Goal: Register for event/course

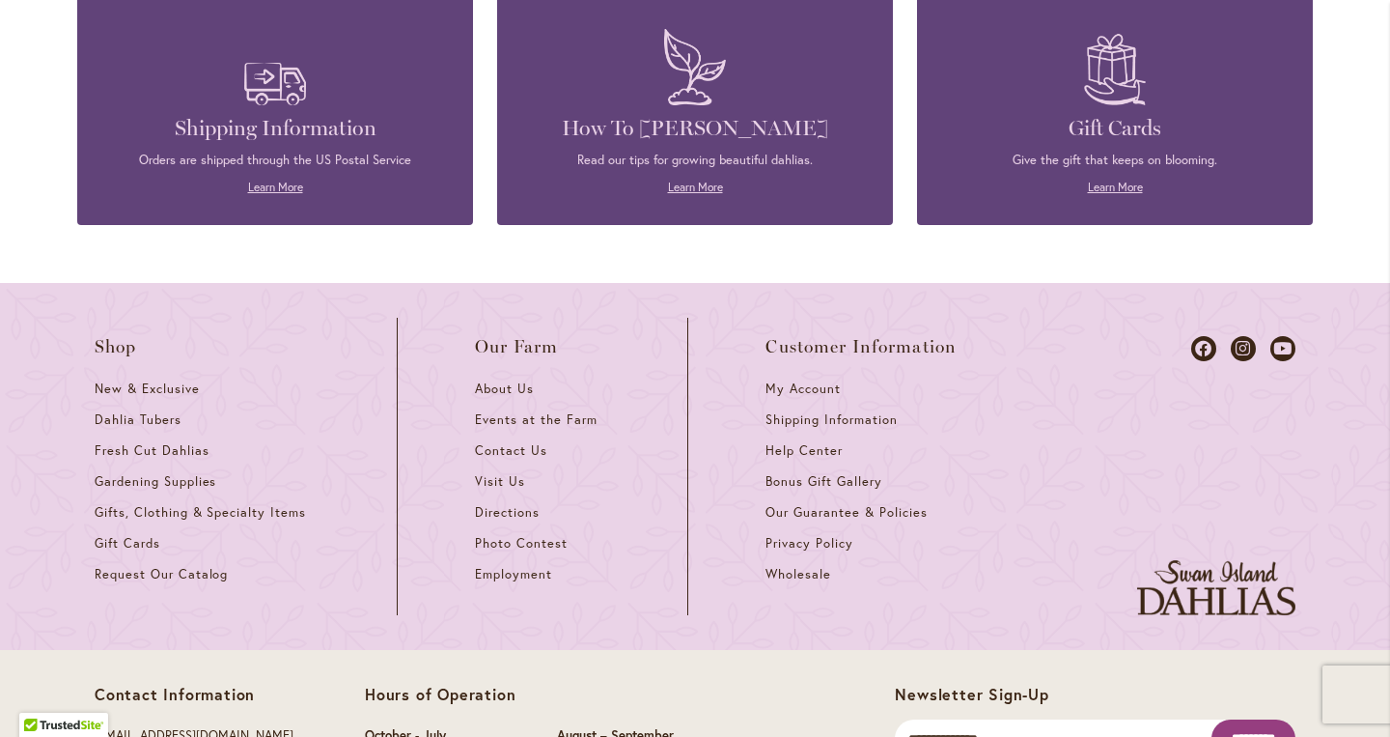
scroll to position [5249, 0]
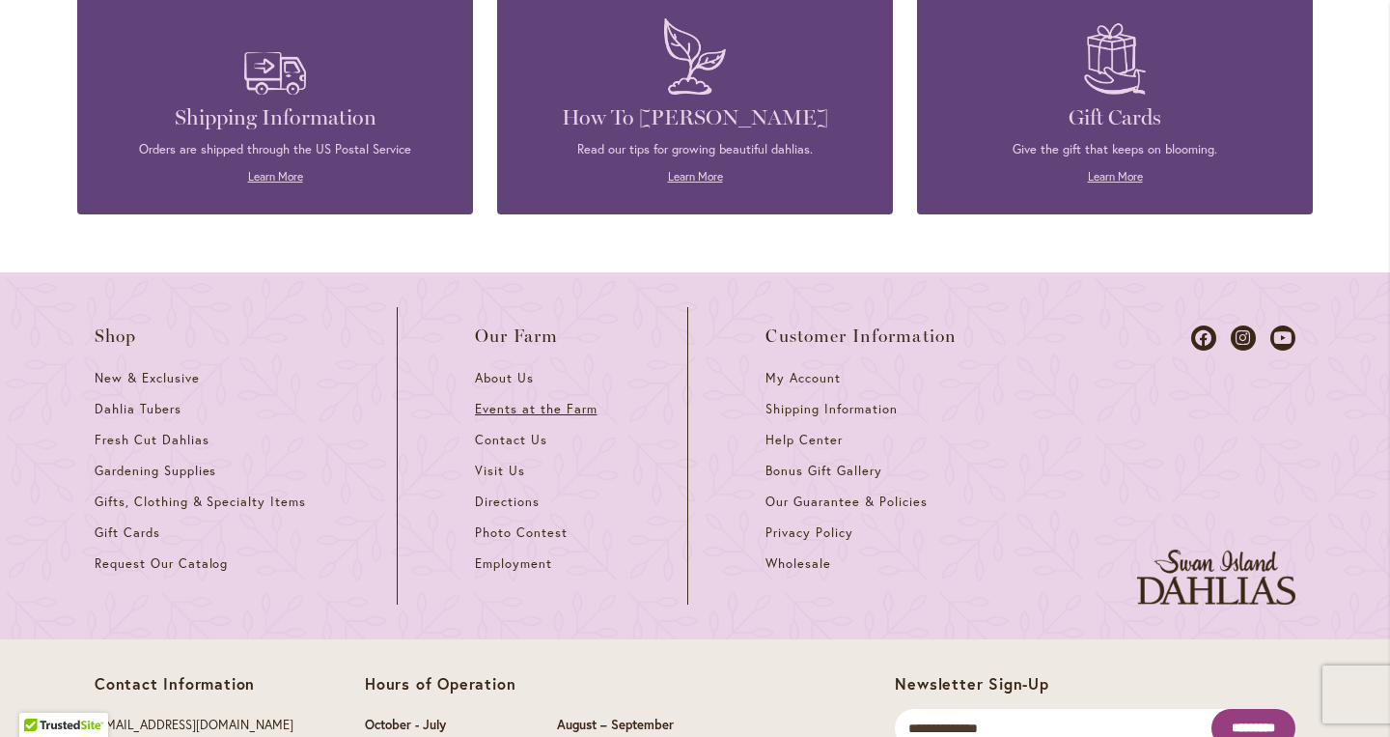
click at [515, 401] on span "Events at the Farm" at bounding box center [536, 409] width 122 height 16
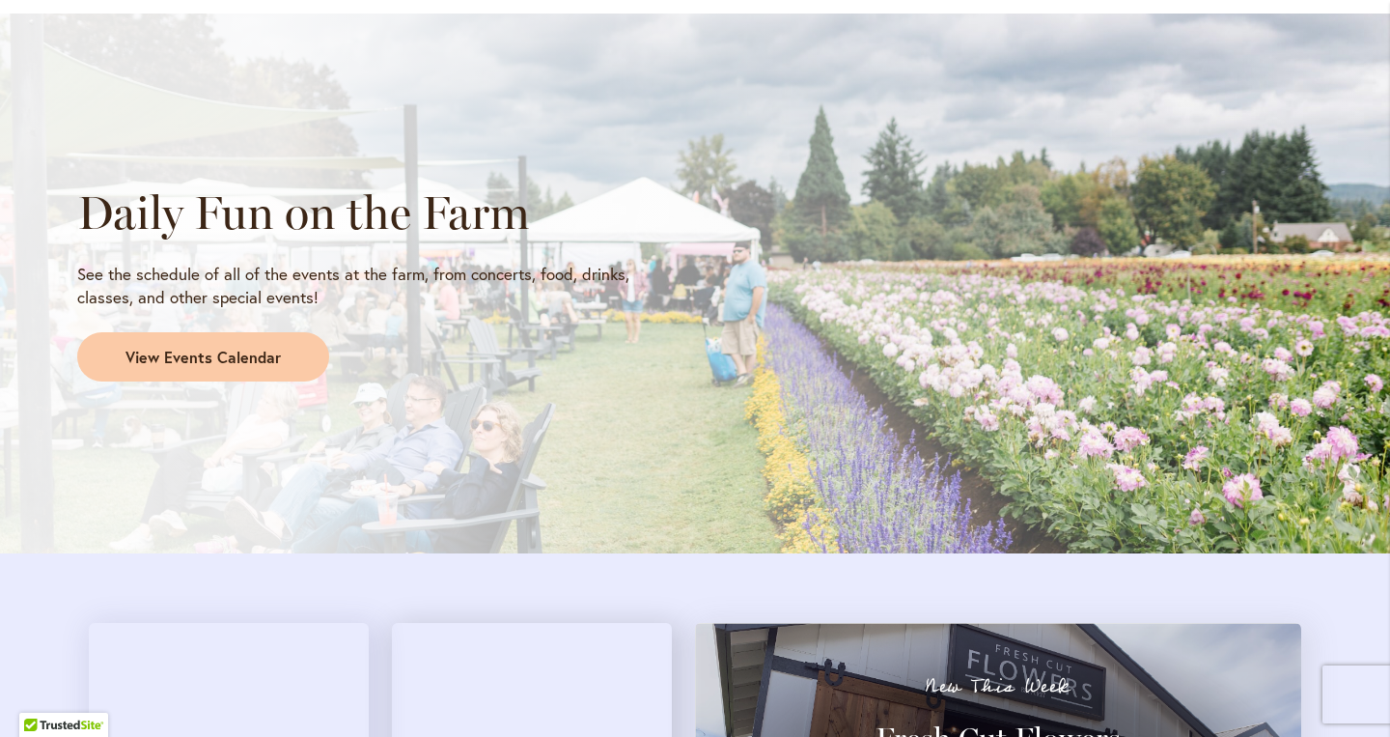
scroll to position [1871, 0]
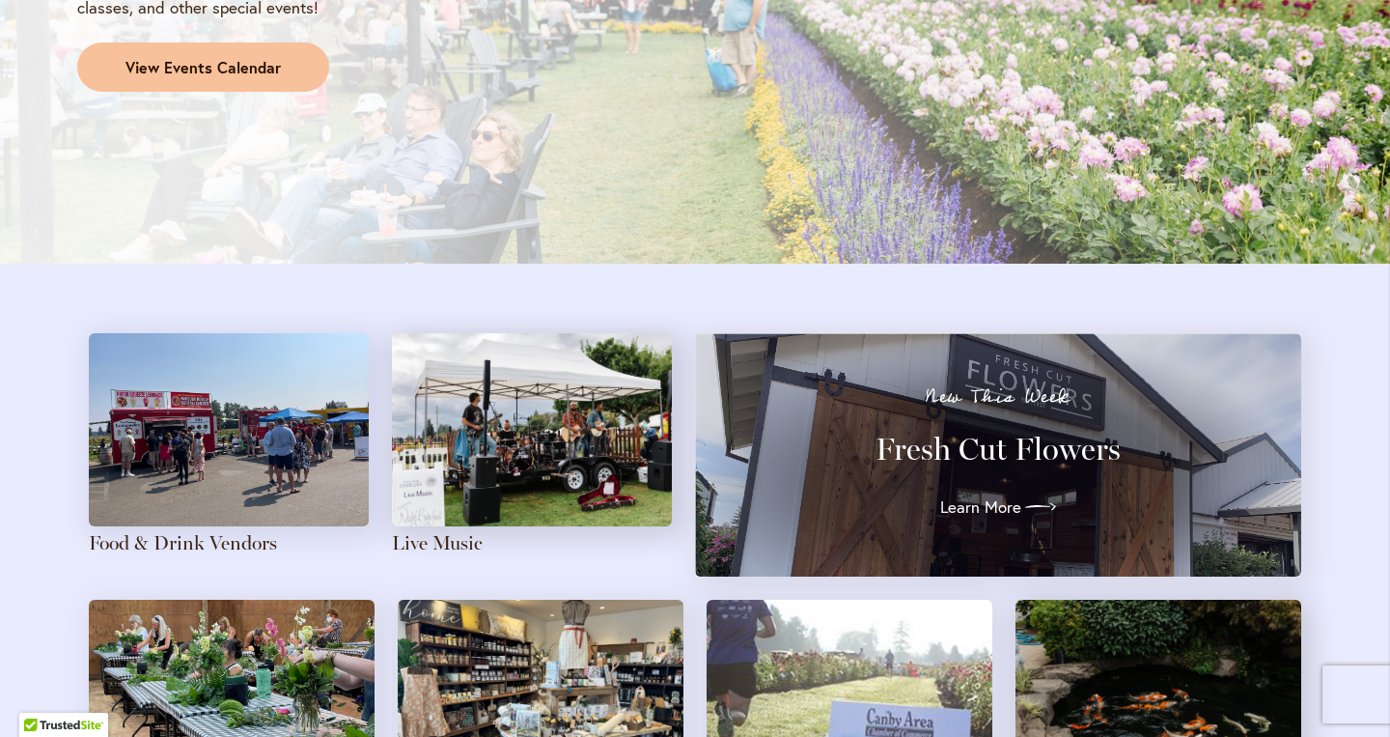
click at [194, 68] on span "View Events Calendar" at bounding box center [202, 68] width 155 height 22
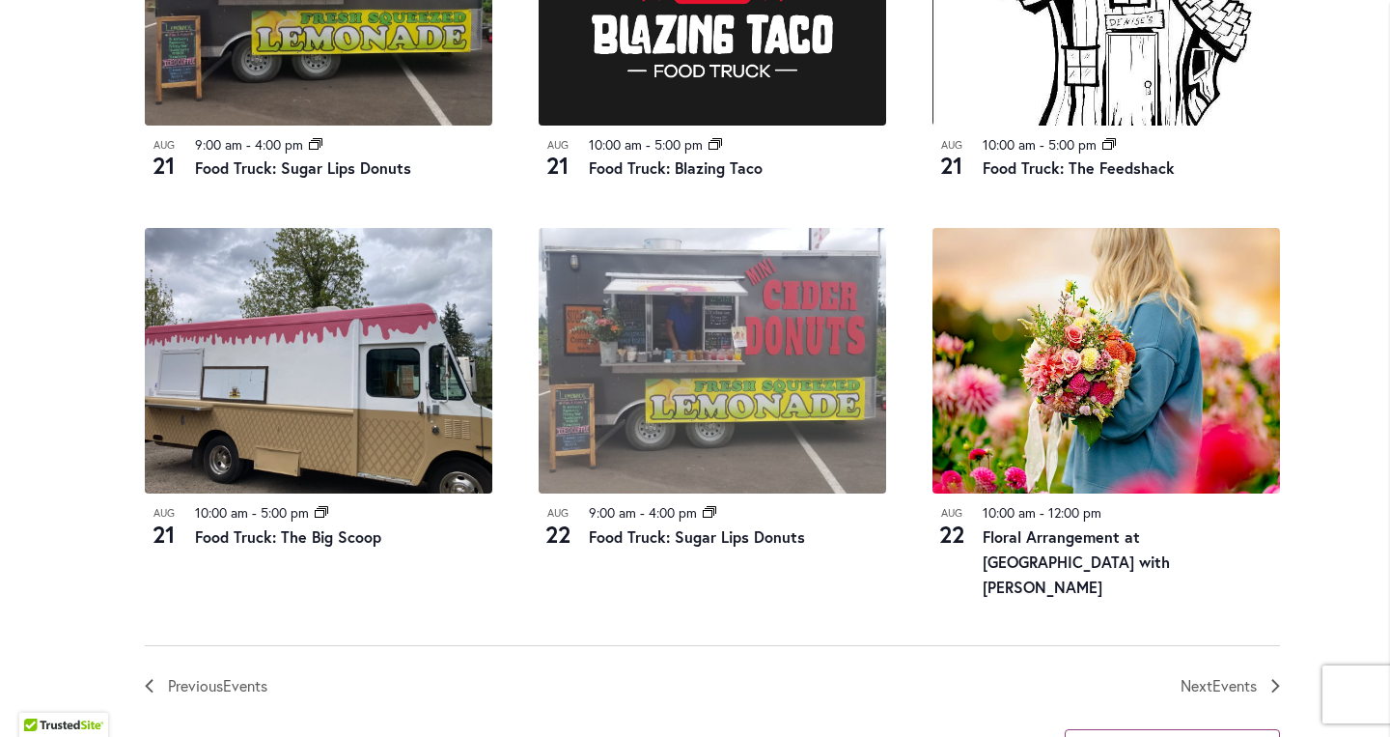
scroll to position [2124, 0]
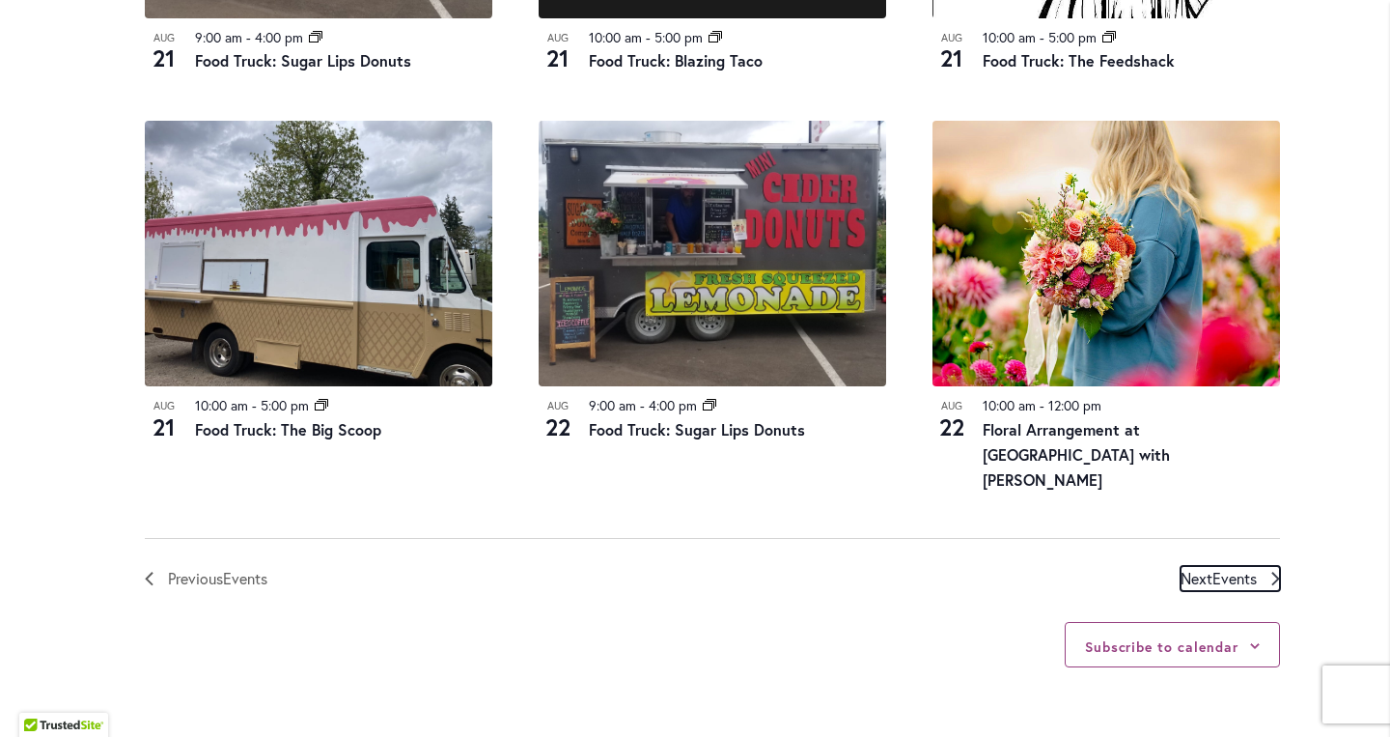
click at [1216, 577] on span "Events" at bounding box center [1234, 578] width 44 height 20
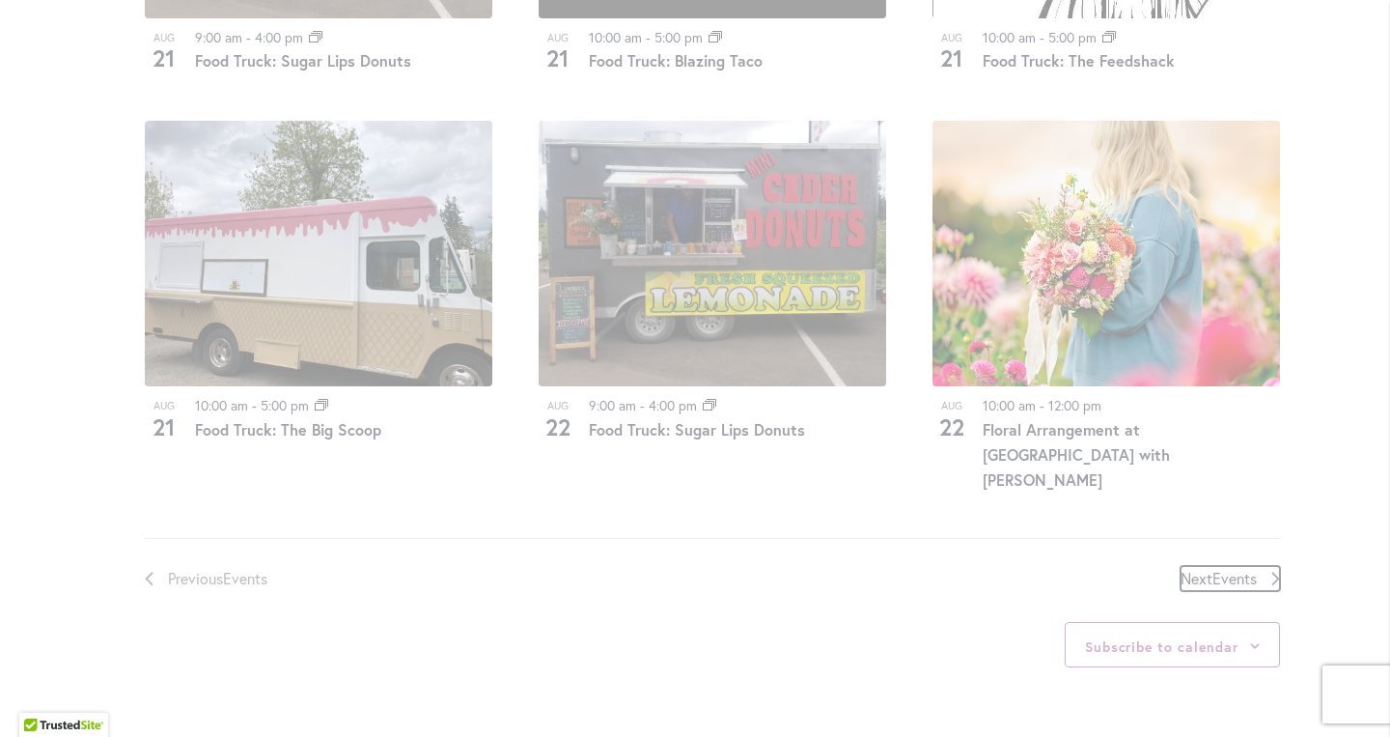
scroll to position [952, 0]
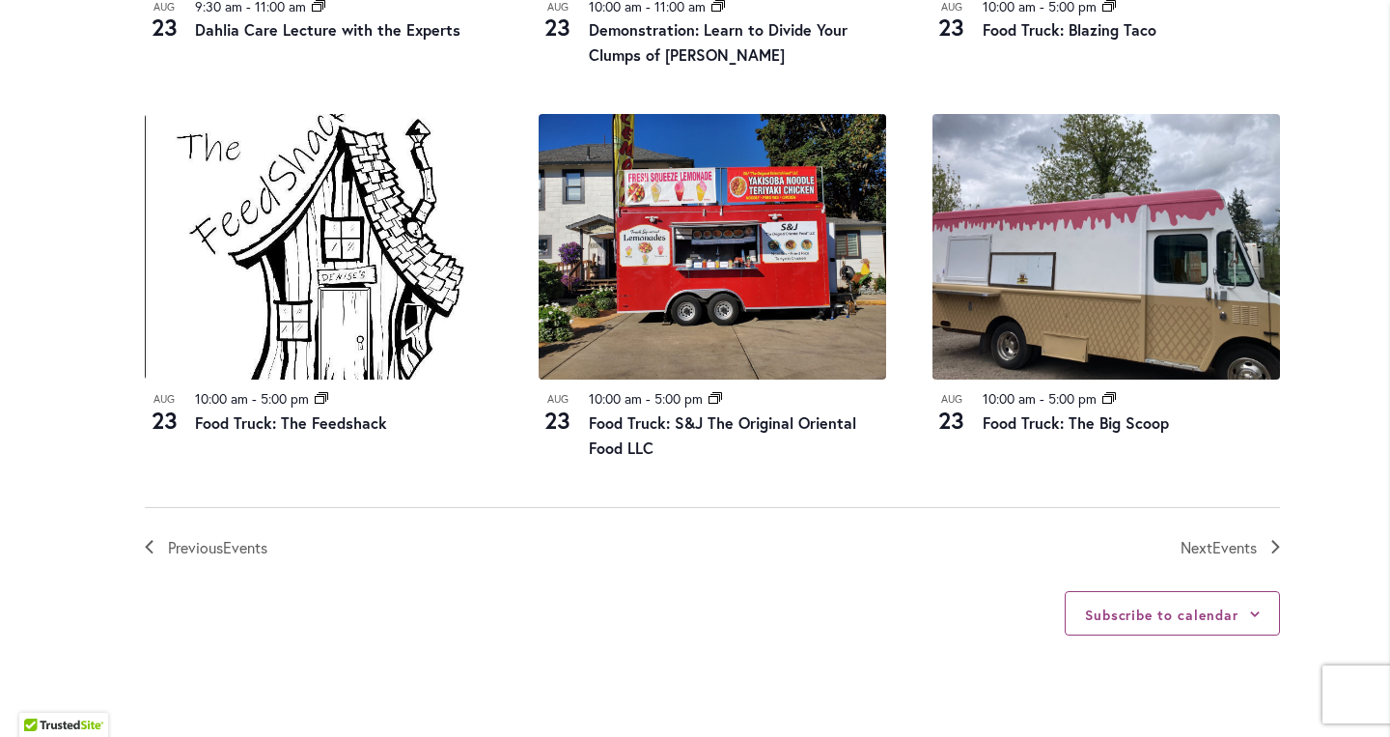
scroll to position [2110, 0]
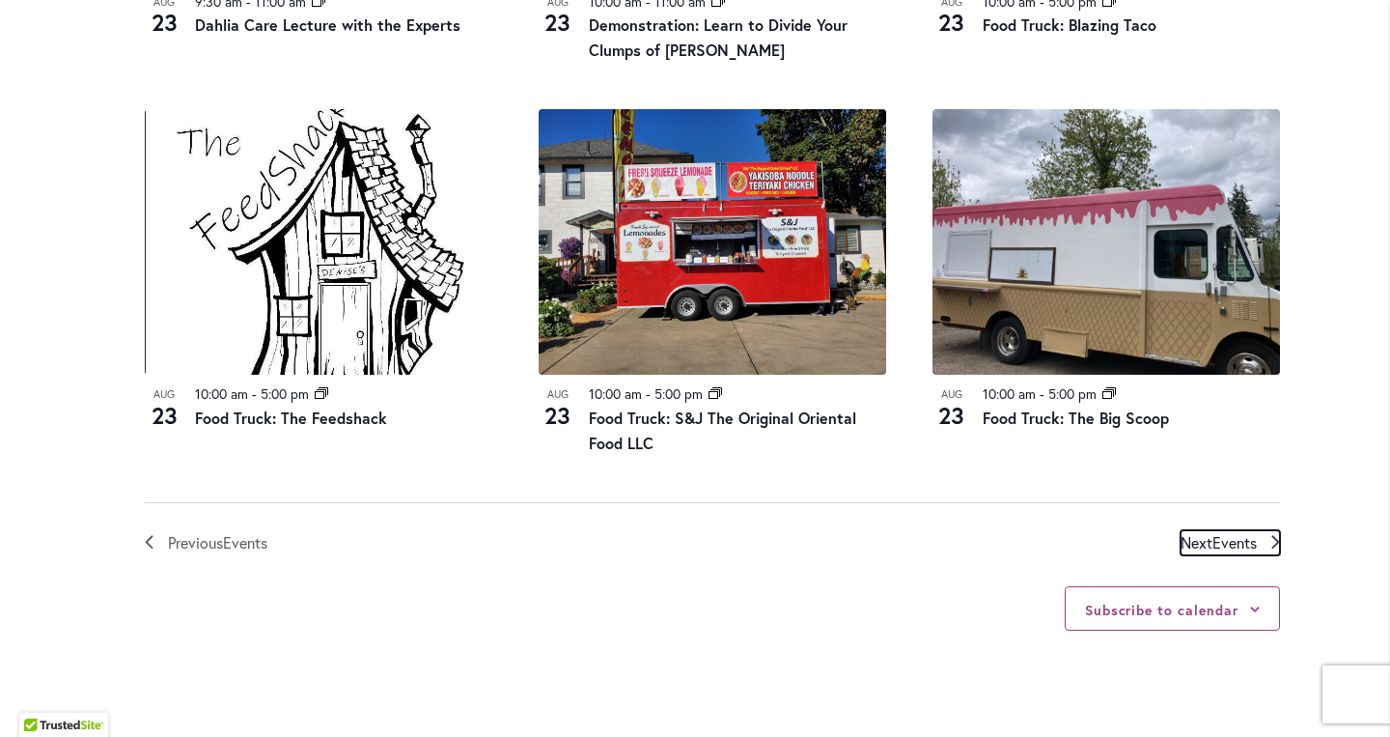
click at [1212, 548] on span "Events" at bounding box center [1234, 542] width 44 height 20
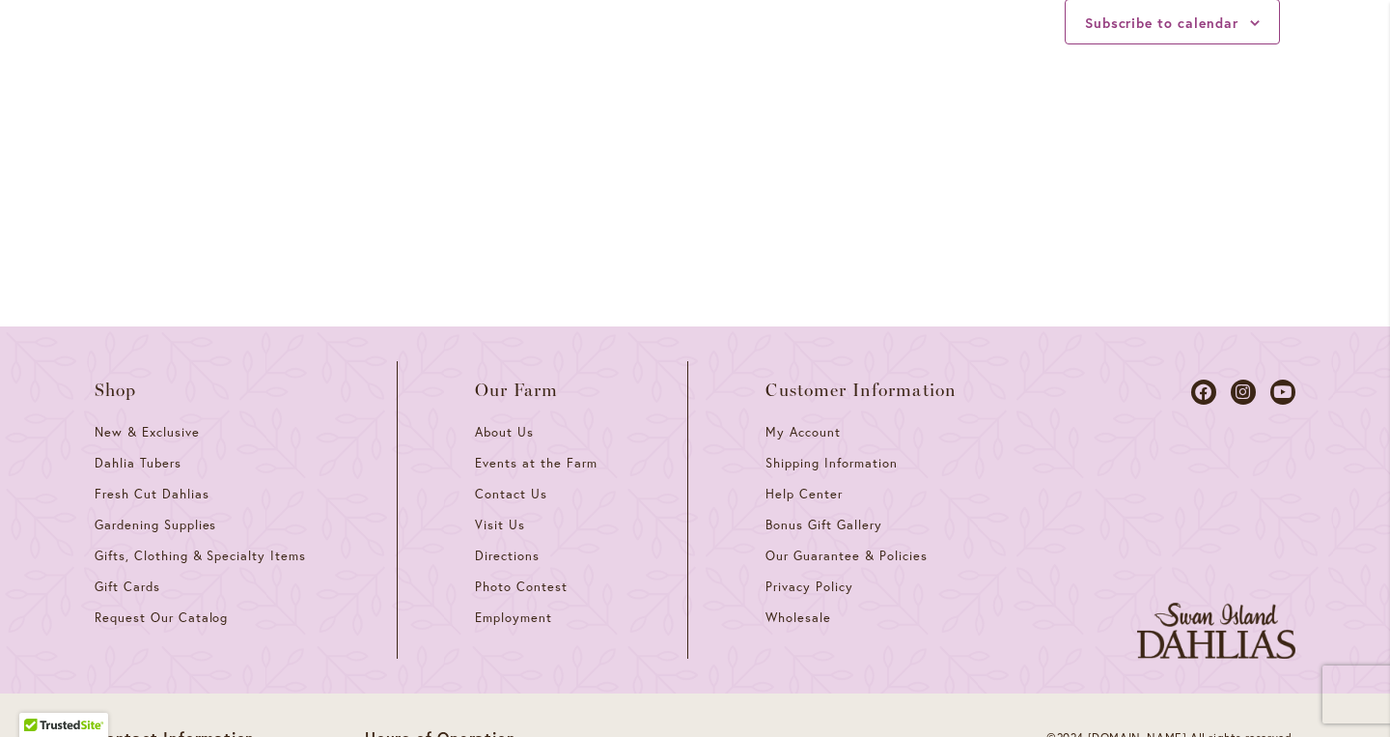
scroll to position [2893, 0]
